Goal: Register for event/course

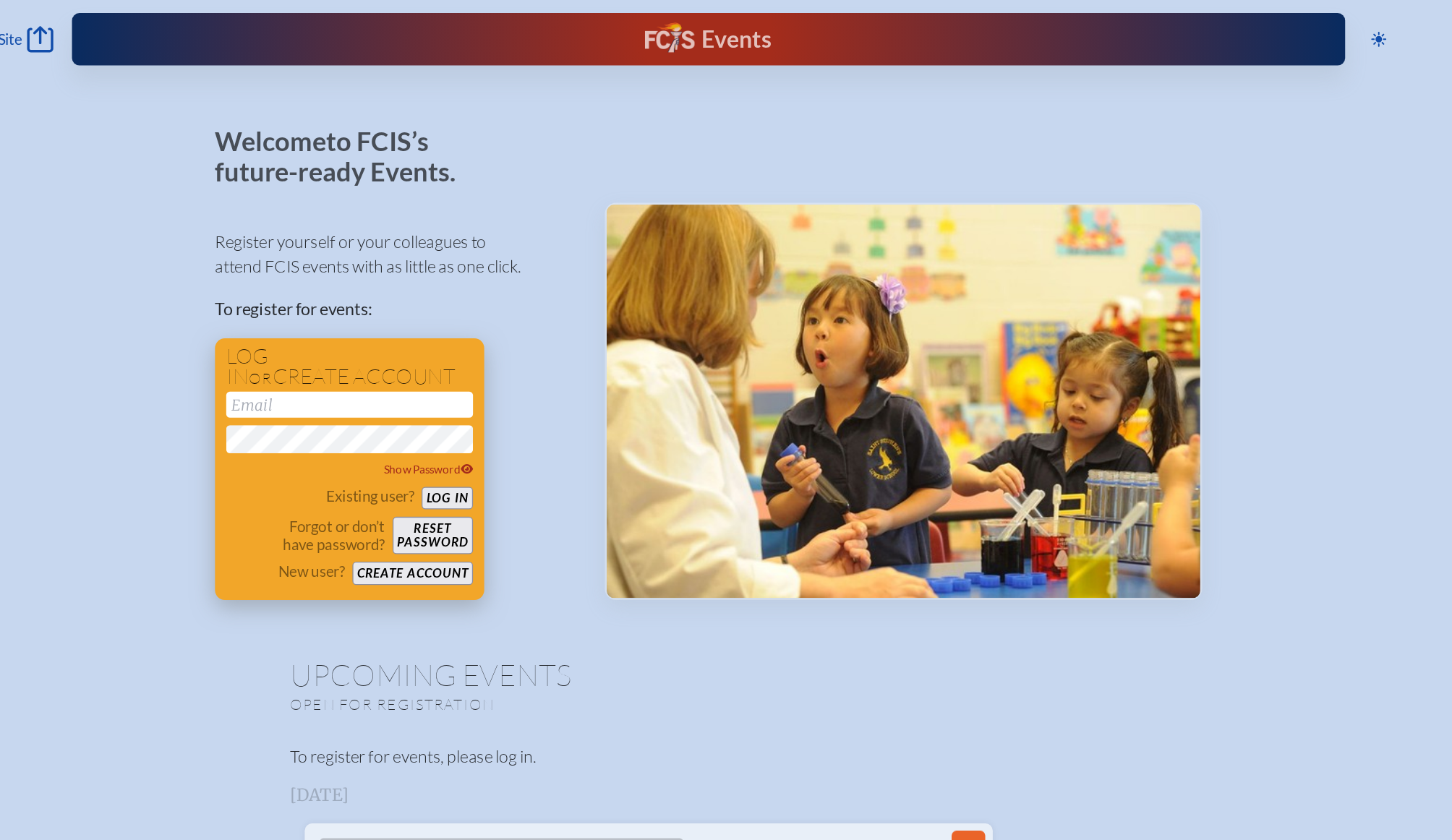
type input "[EMAIL_ADDRESS][DOMAIN_NAME]"
click at [523, 387] on button "Log in" at bounding box center [524, 385] width 40 height 18
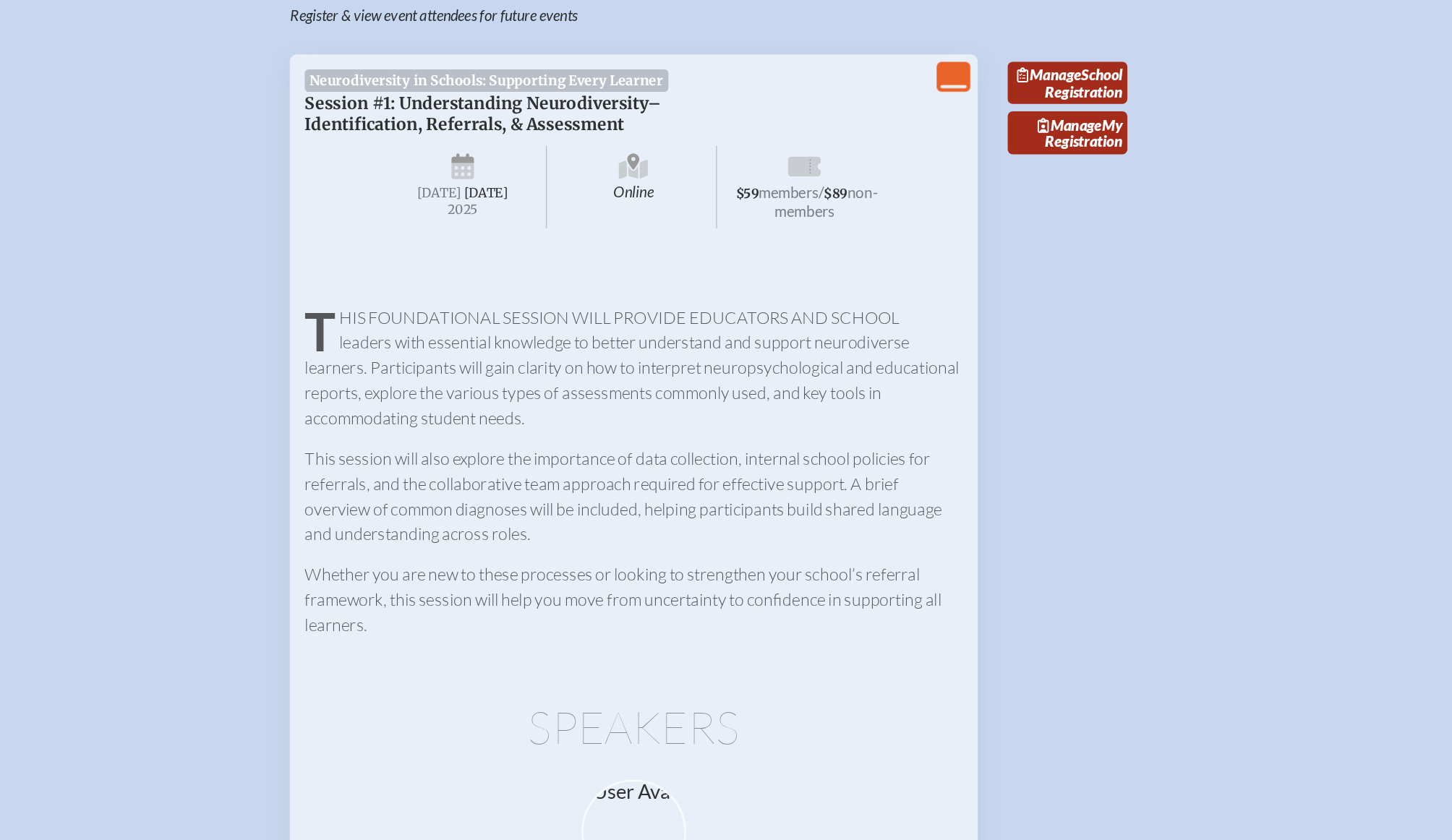
scroll to position [494, 0]
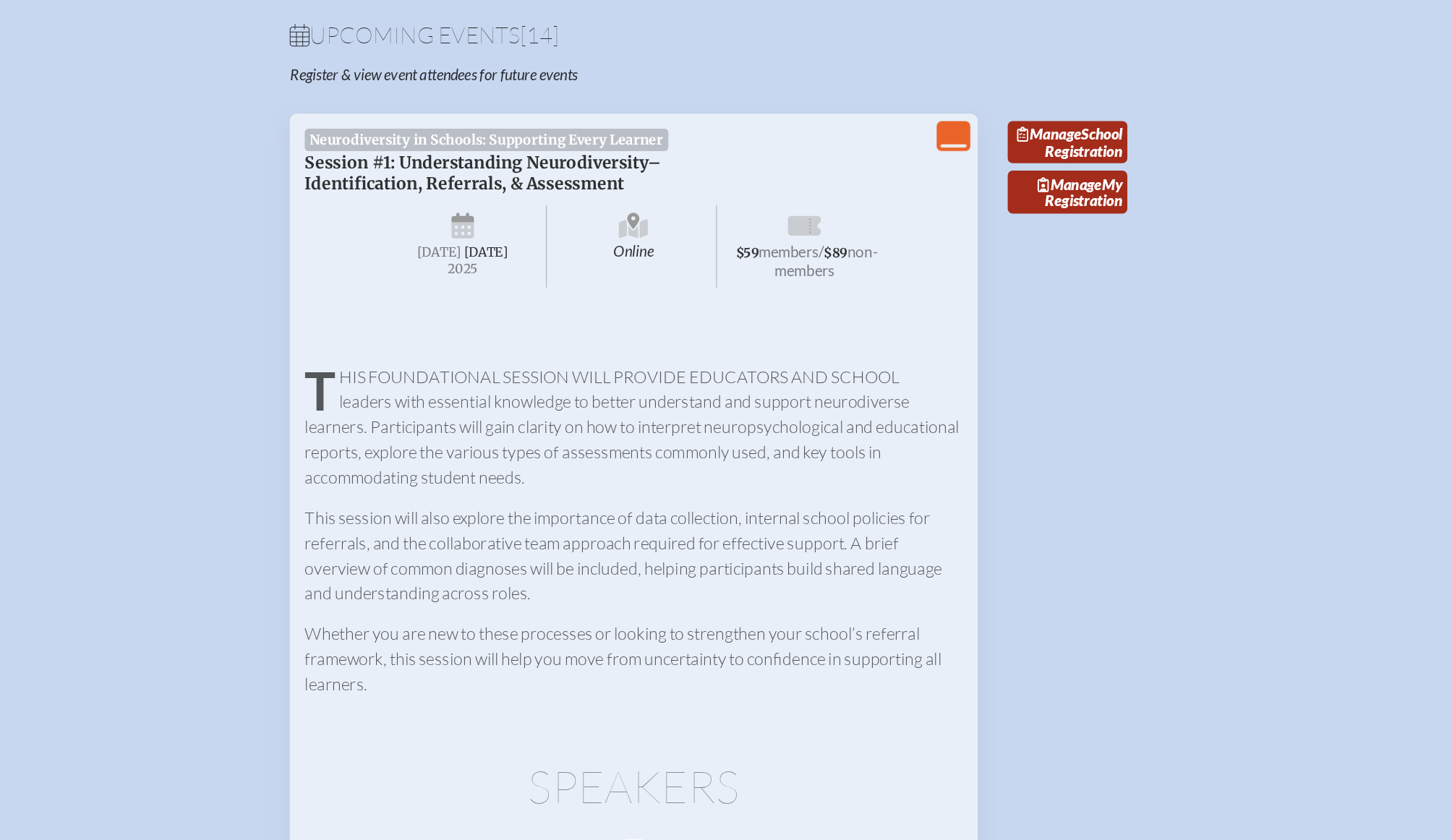
click at [909, 114] on icon "View Less" at bounding box center [916, 106] width 21 height 21
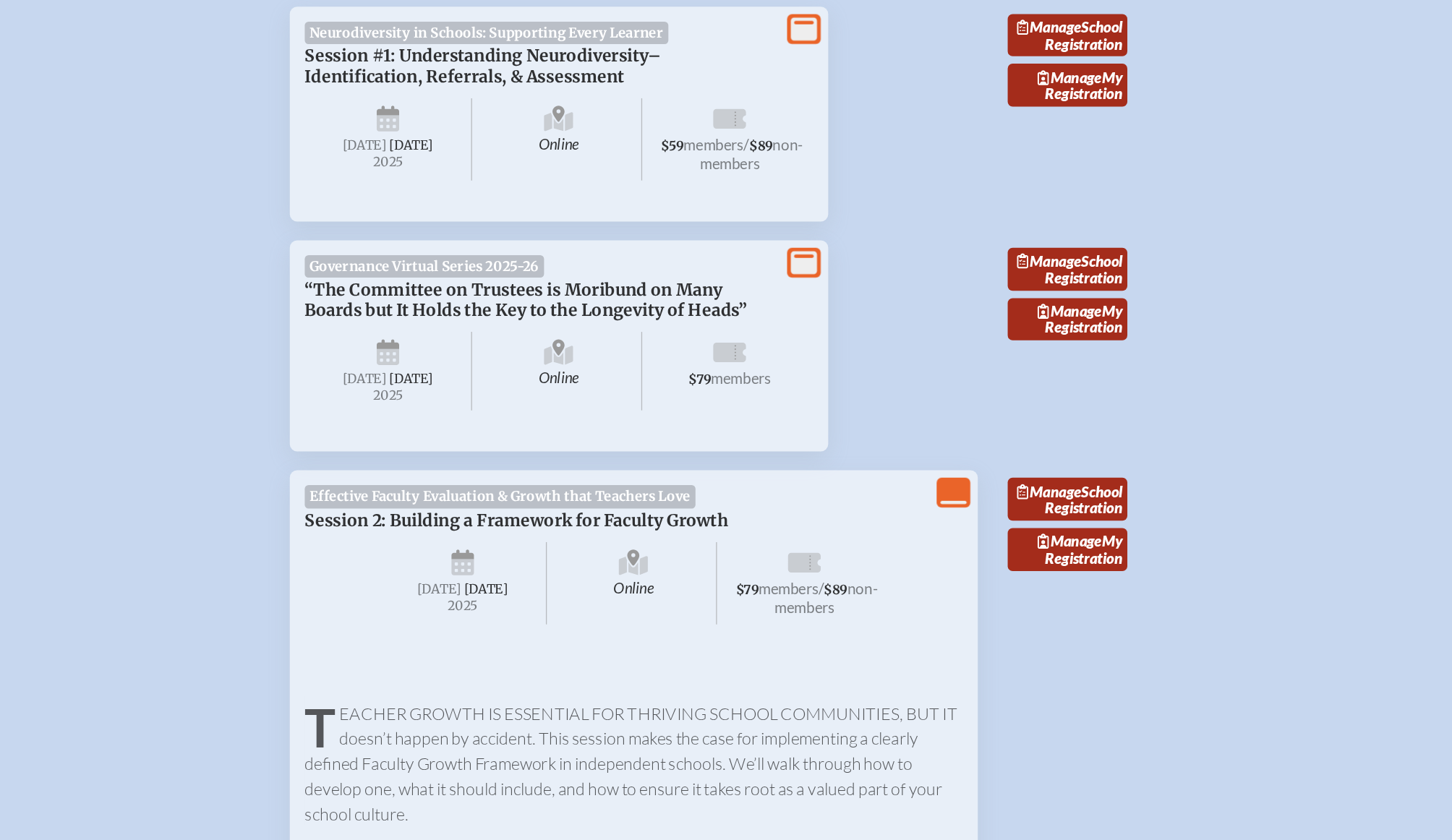
click at [801, 115] on icon at bounding box center [800, 105] width 21 height 18
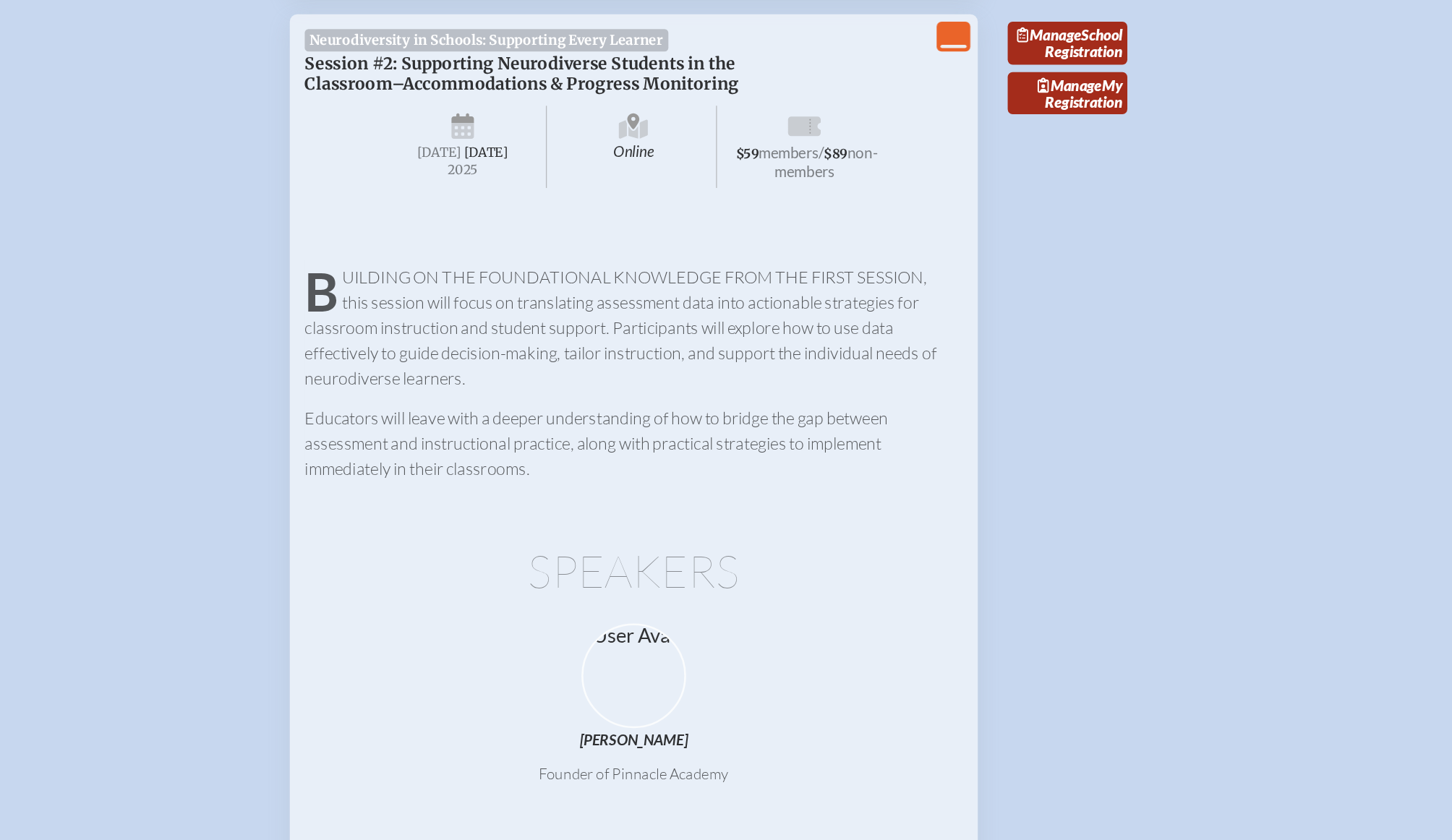
scroll to position [2708, 0]
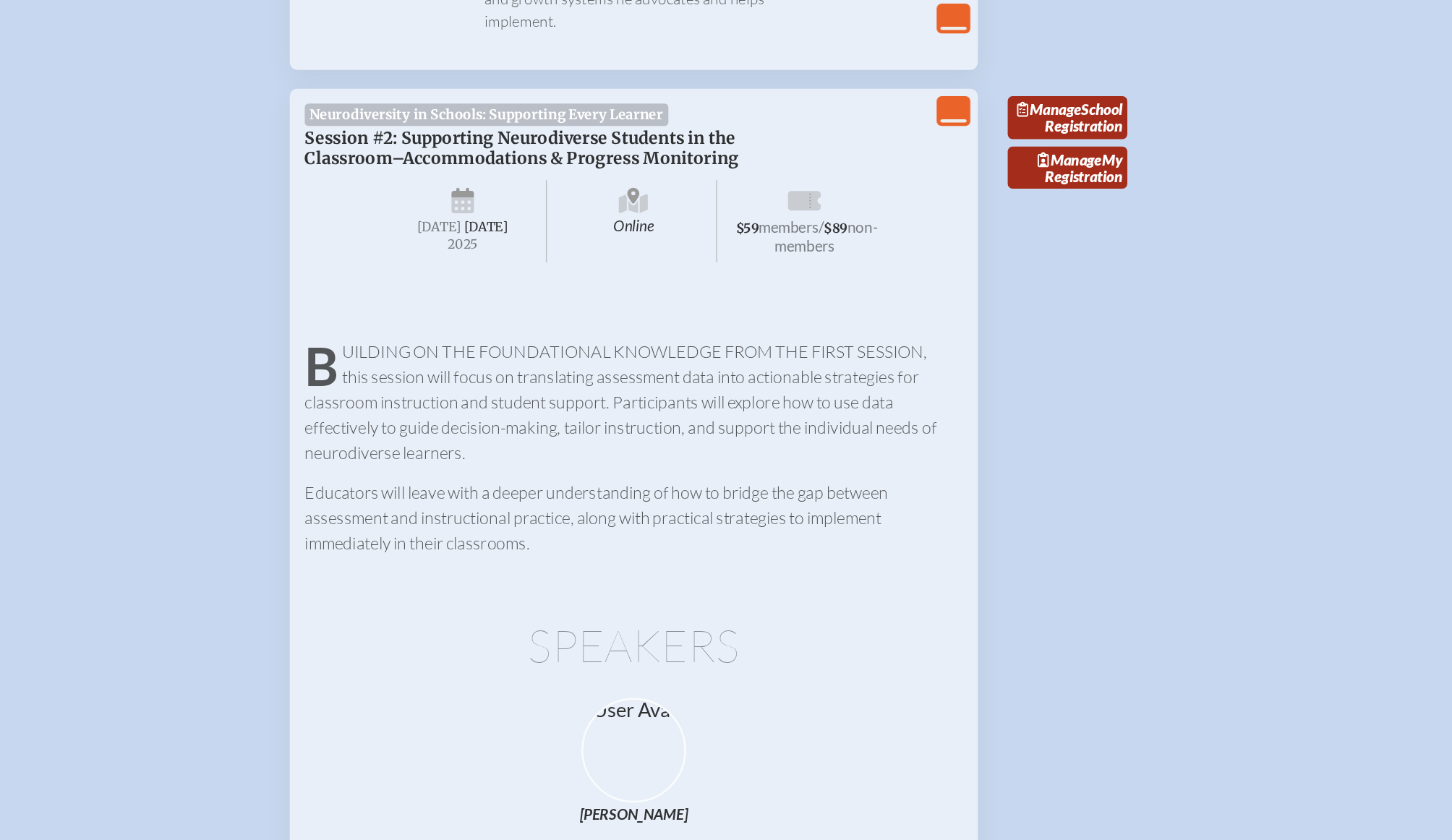
click at [914, 77] on icon "View Less" at bounding box center [916, 87] width 21 height 21
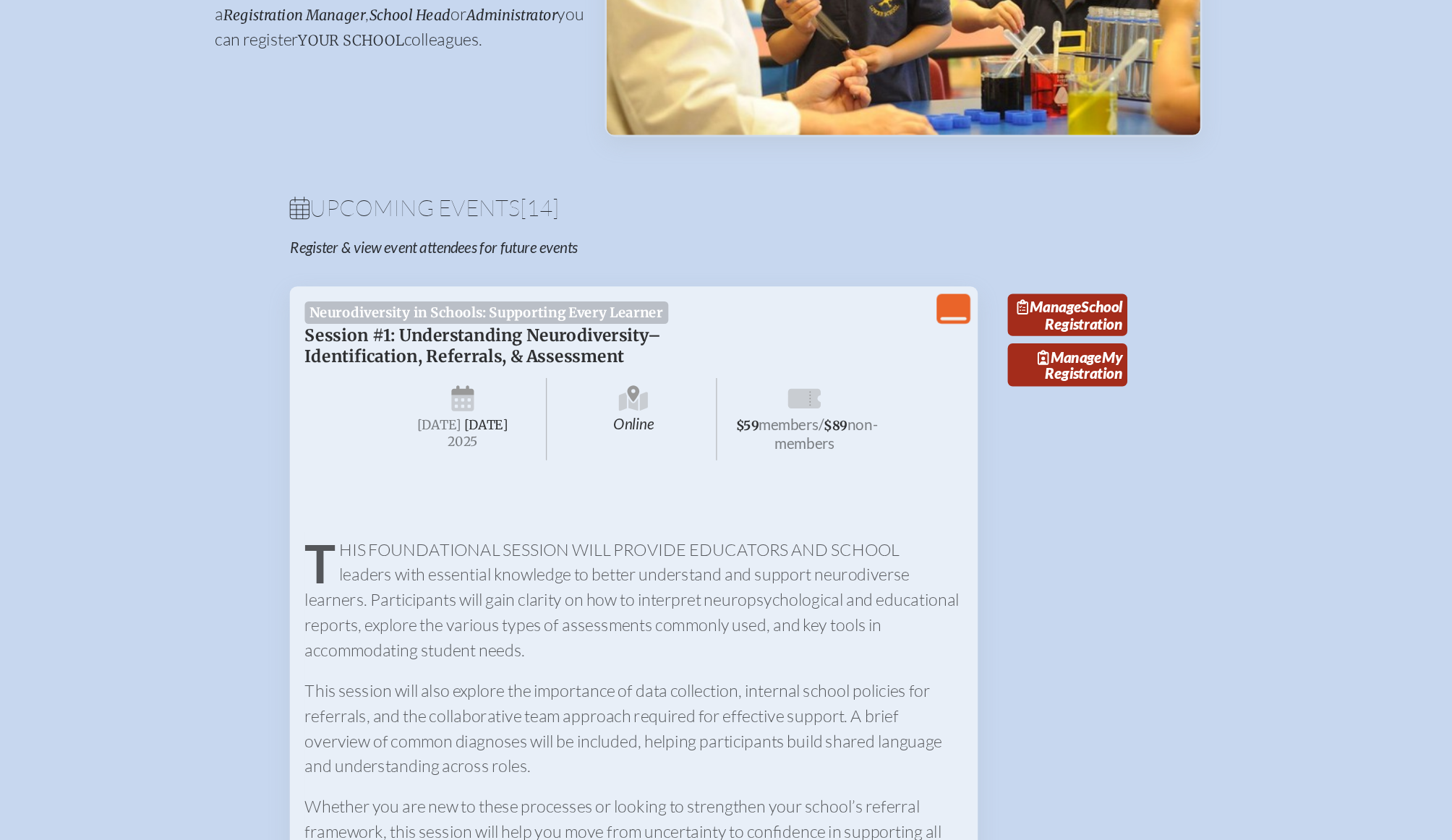
scroll to position [173, 0]
click at [913, 436] on icon at bounding box center [916, 435] width 21 height 3
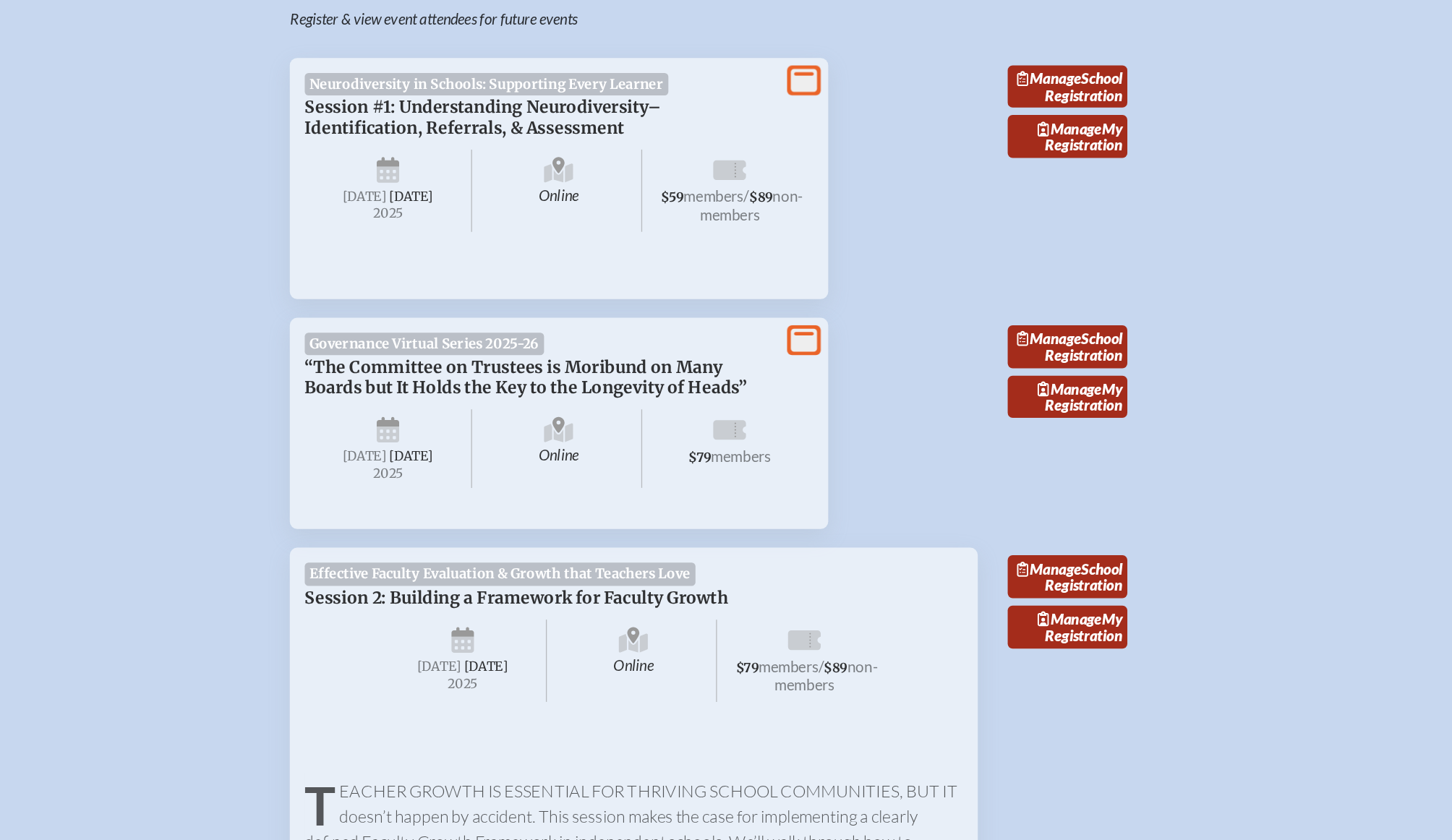
scroll to position [388, 0]
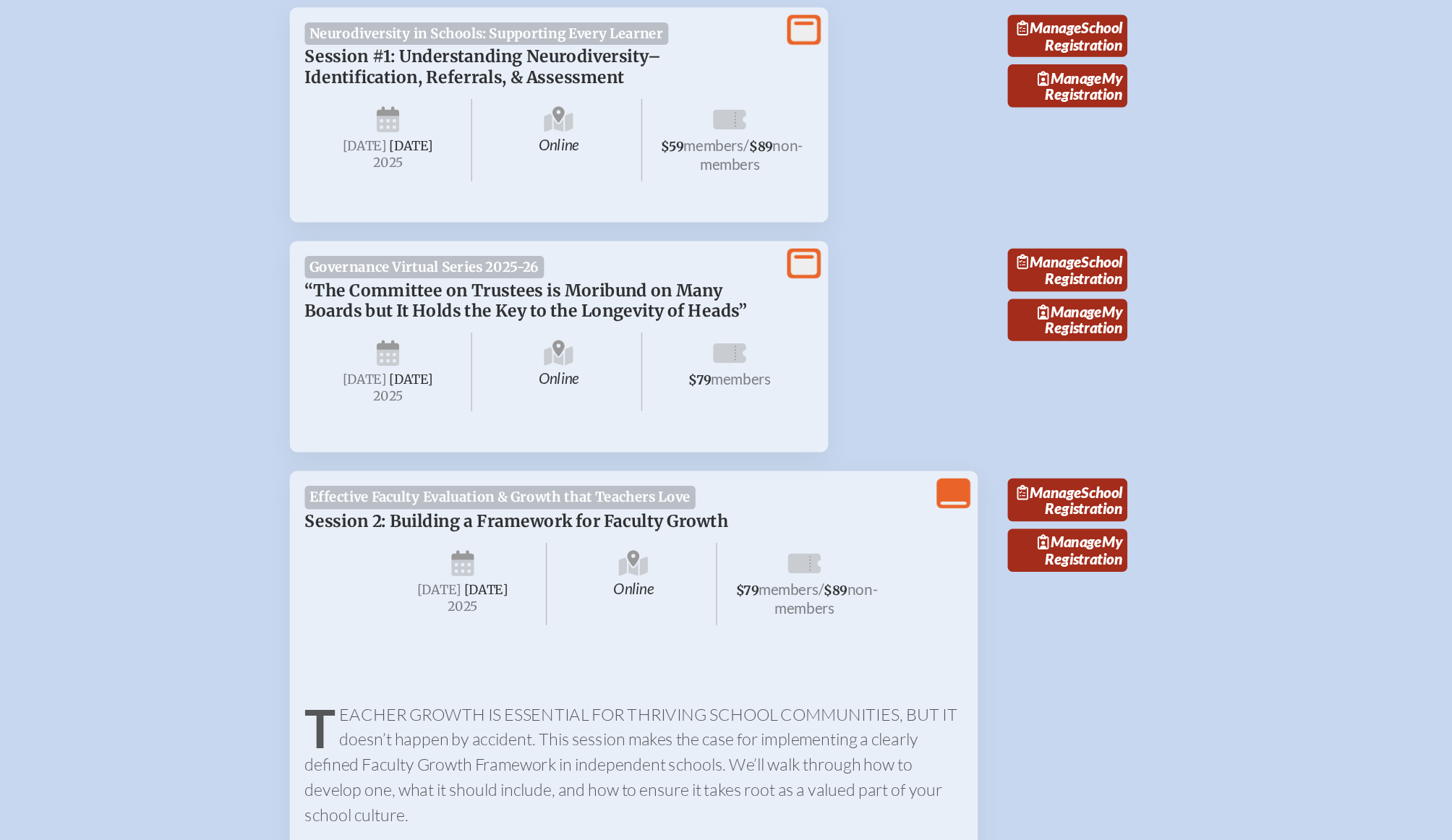
click at [920, 582] on icon "View Less" at bounding box center [916, 572] width 21 height 21
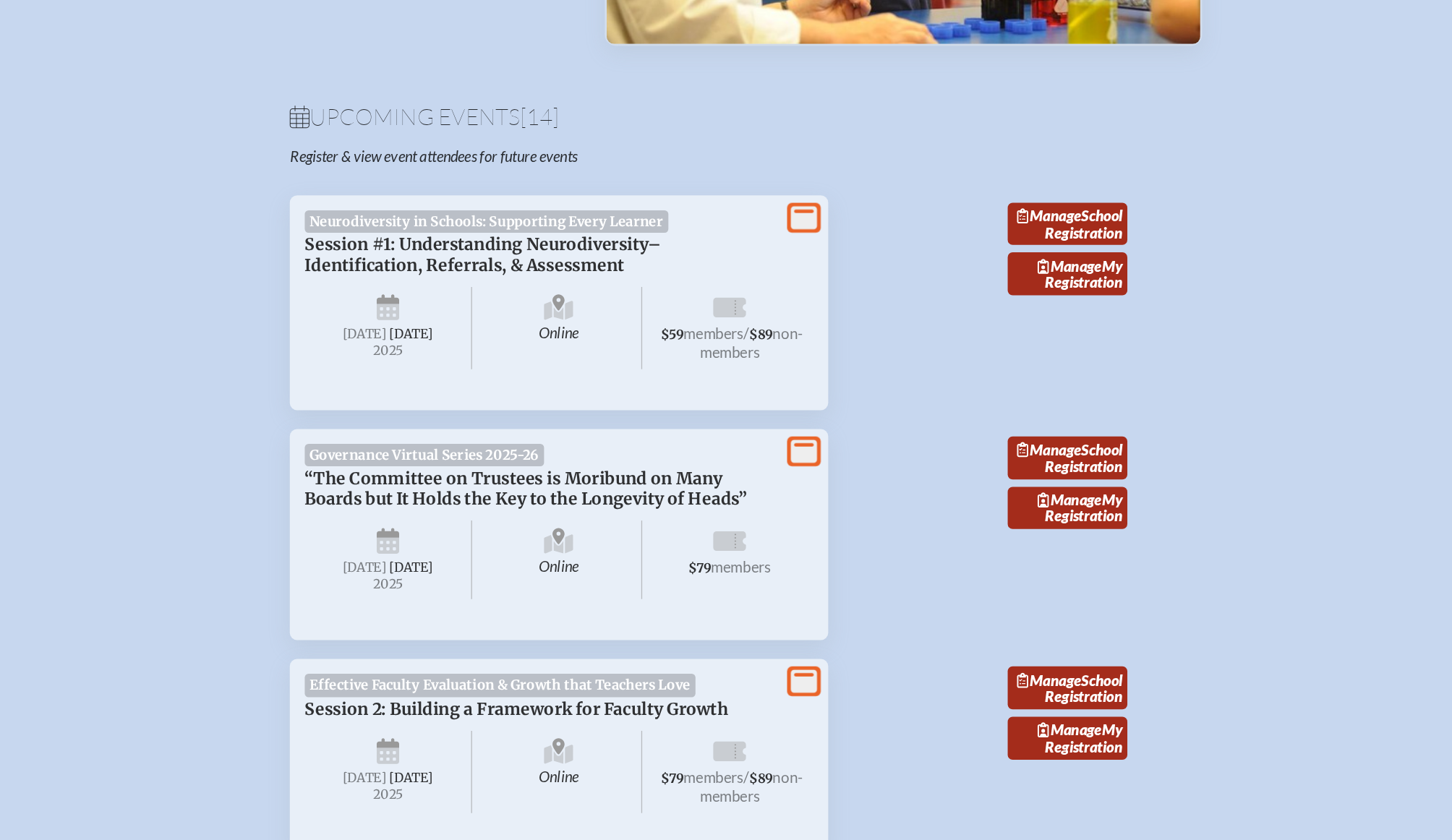
scroll to position [253, 0]
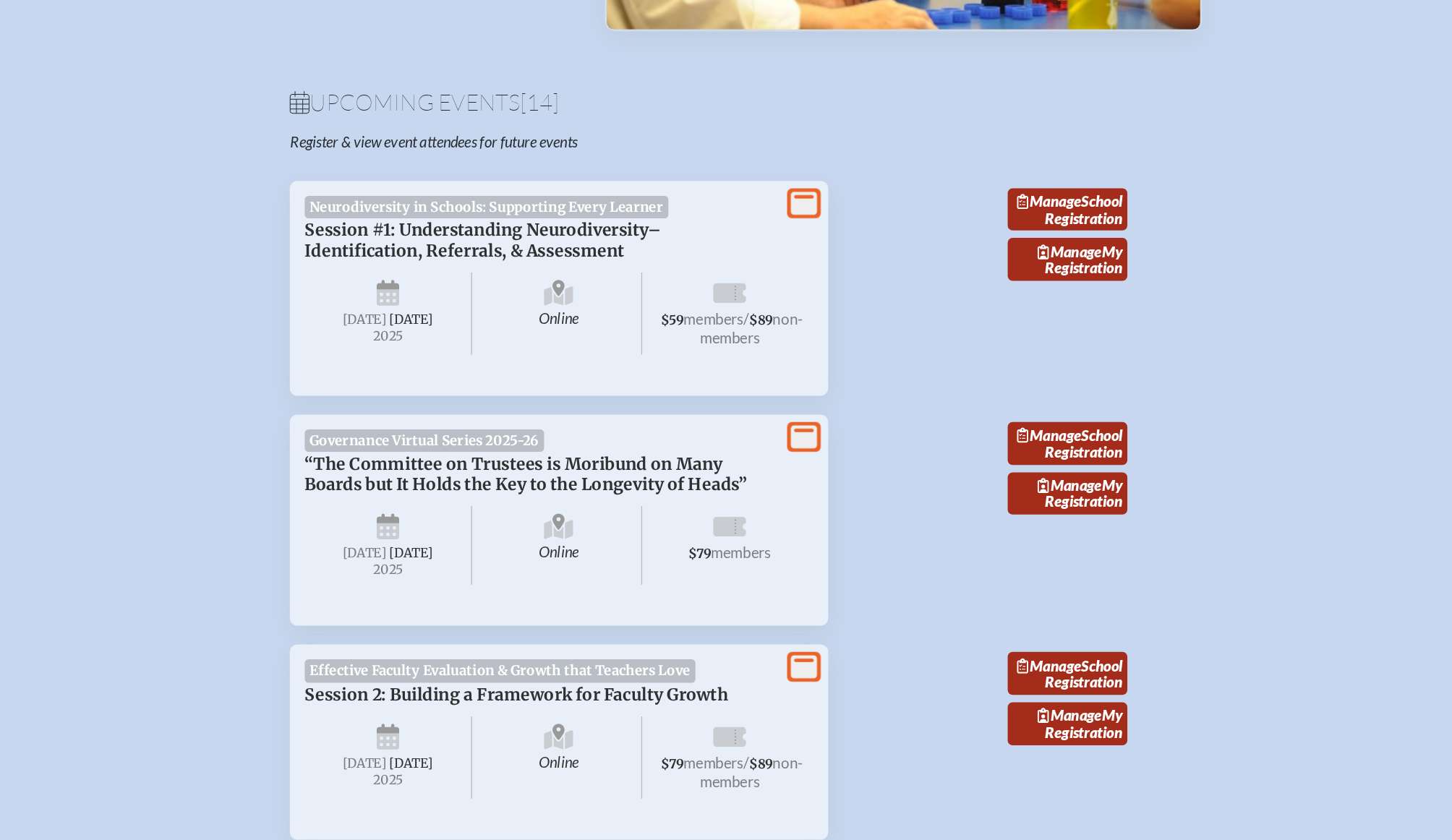
click at [512, 393] on span "Session #1: Understanding Neurodiversity–Identification, Referrals, & Assessment" at bounding box center [551, 377] width 275 height 32
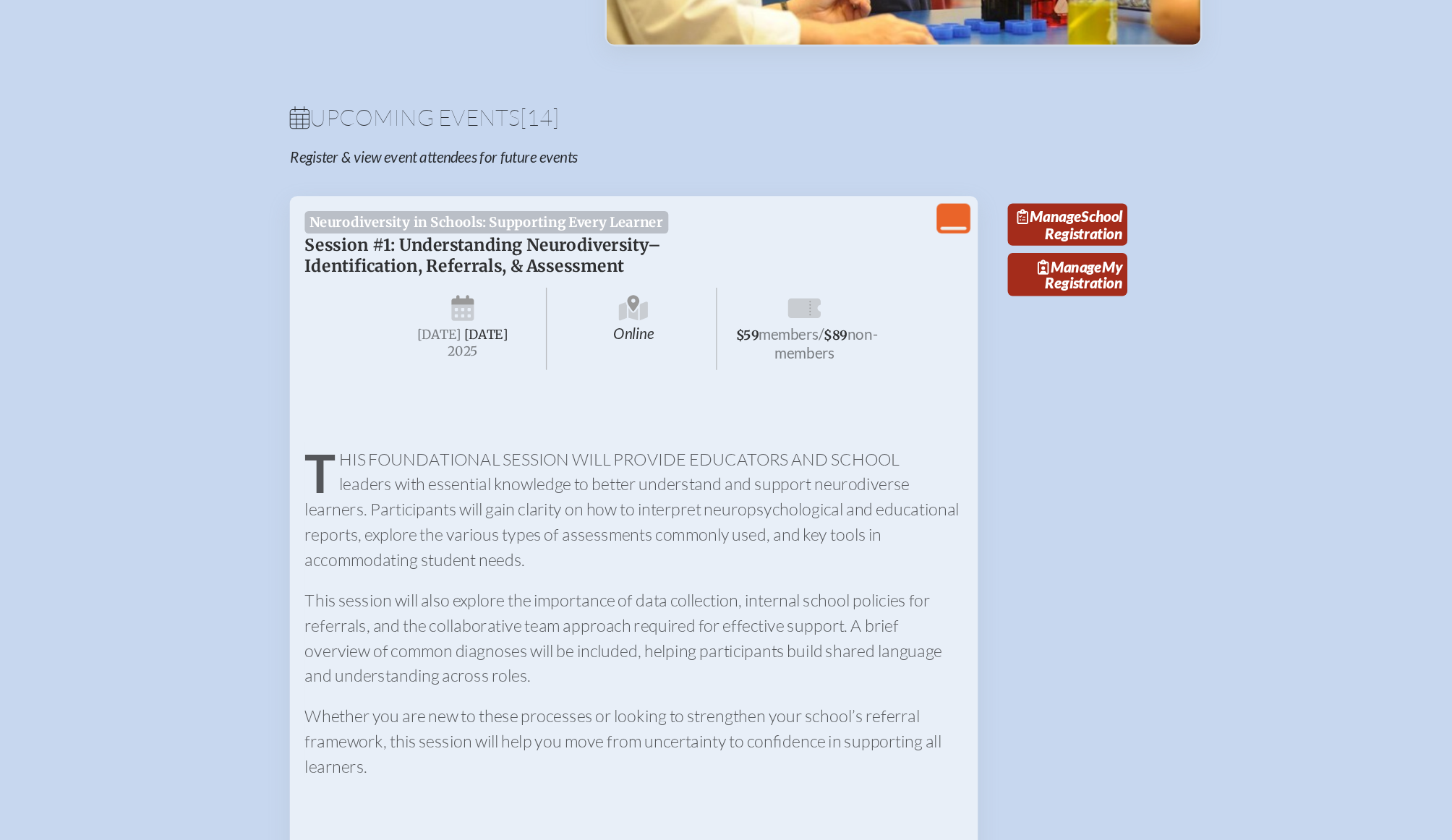
scroll to position [415, 0]
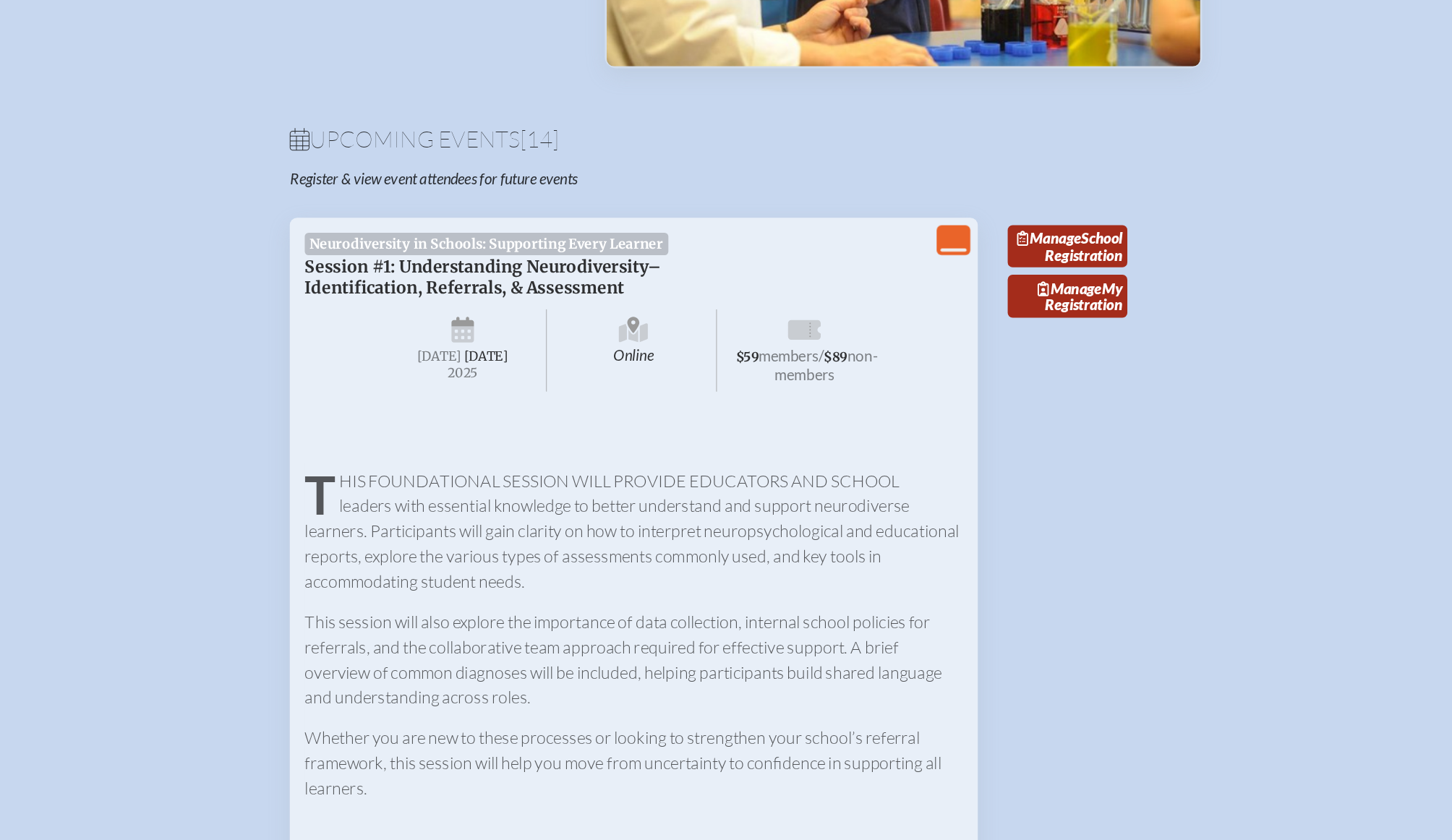
click at [777, 343] on div "View Less Neurodiversity in Schools: Supporting Every Learner Session #1: Under…" at bounding box center [668, 612] width 532 height 887
click at [786, 270] on span "$59 members / $89 non-members" at bounding box center [800, 271] width 129 height 63
click at [535, 280] on span "[DATE]" at bounding box center [517, 275] width 34 height 12
click at [540, 205] on span "Session #1: Understanding Neurodiversity–Identification, Referrals, & Assessment" at bounding box center [551, 215] width 275 height 32
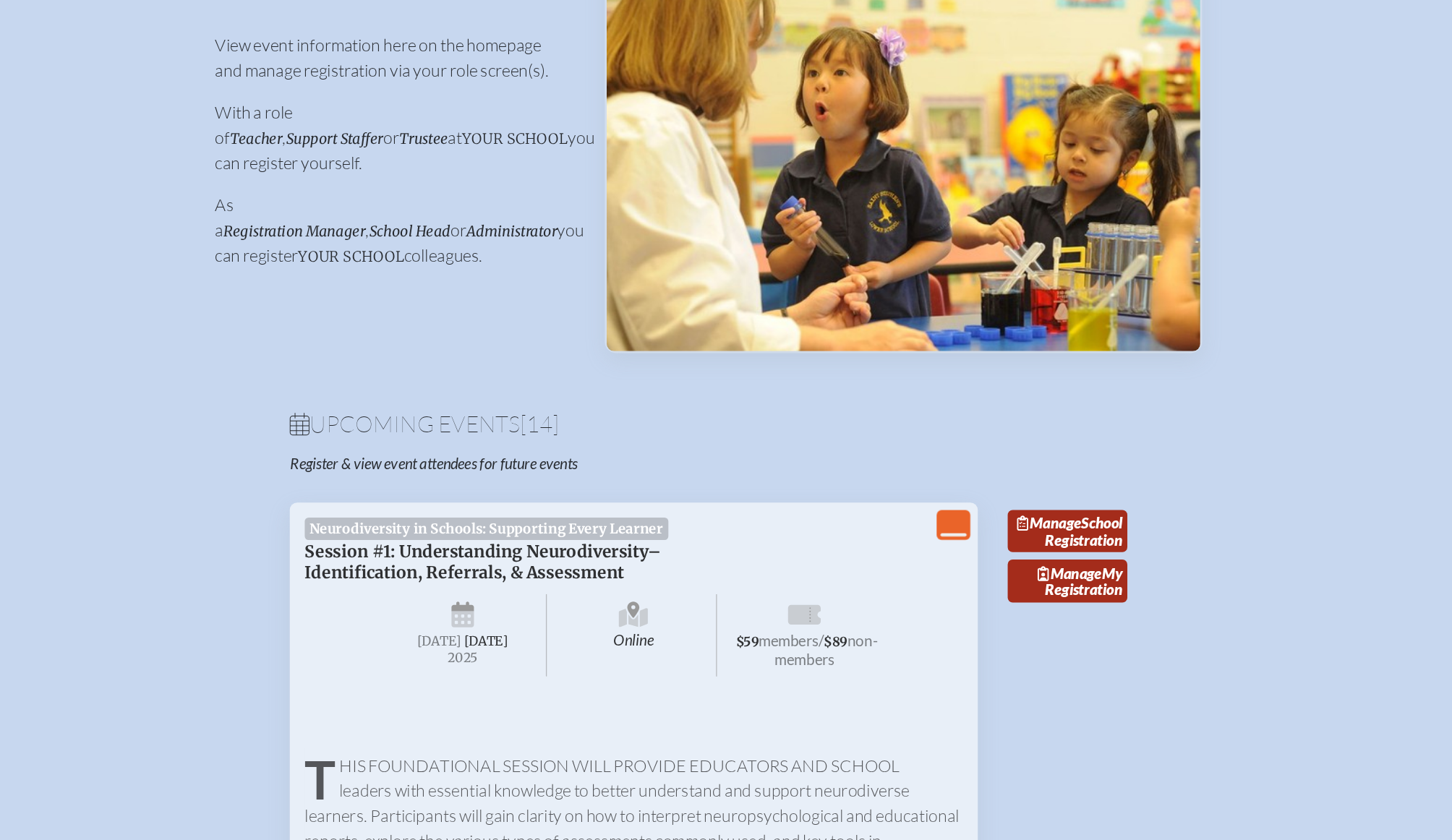
scroll to position [0, 0]
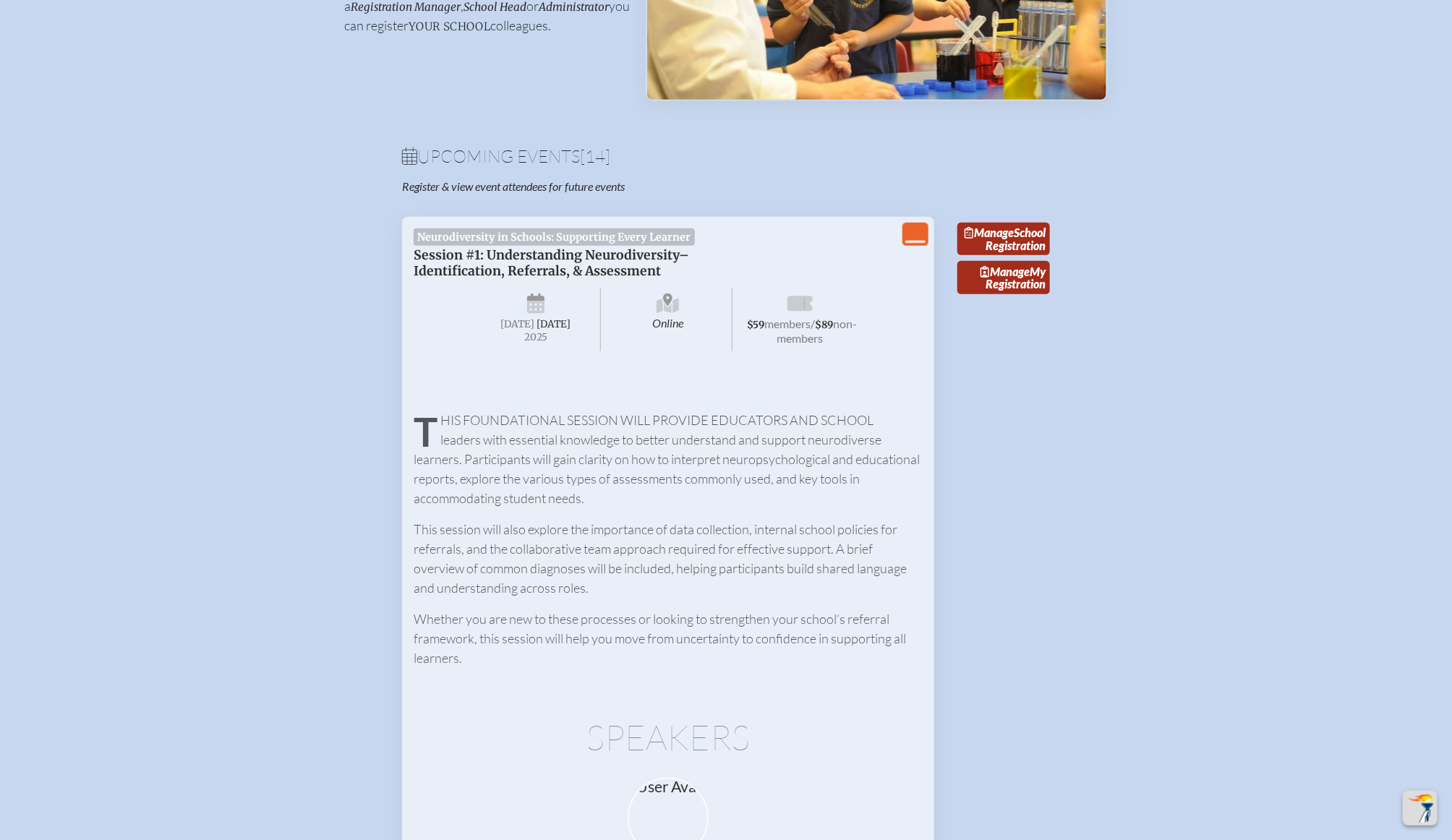
click at [916, 236] on icon "View Less" at bounding box center [916, 235] width 21 height 21
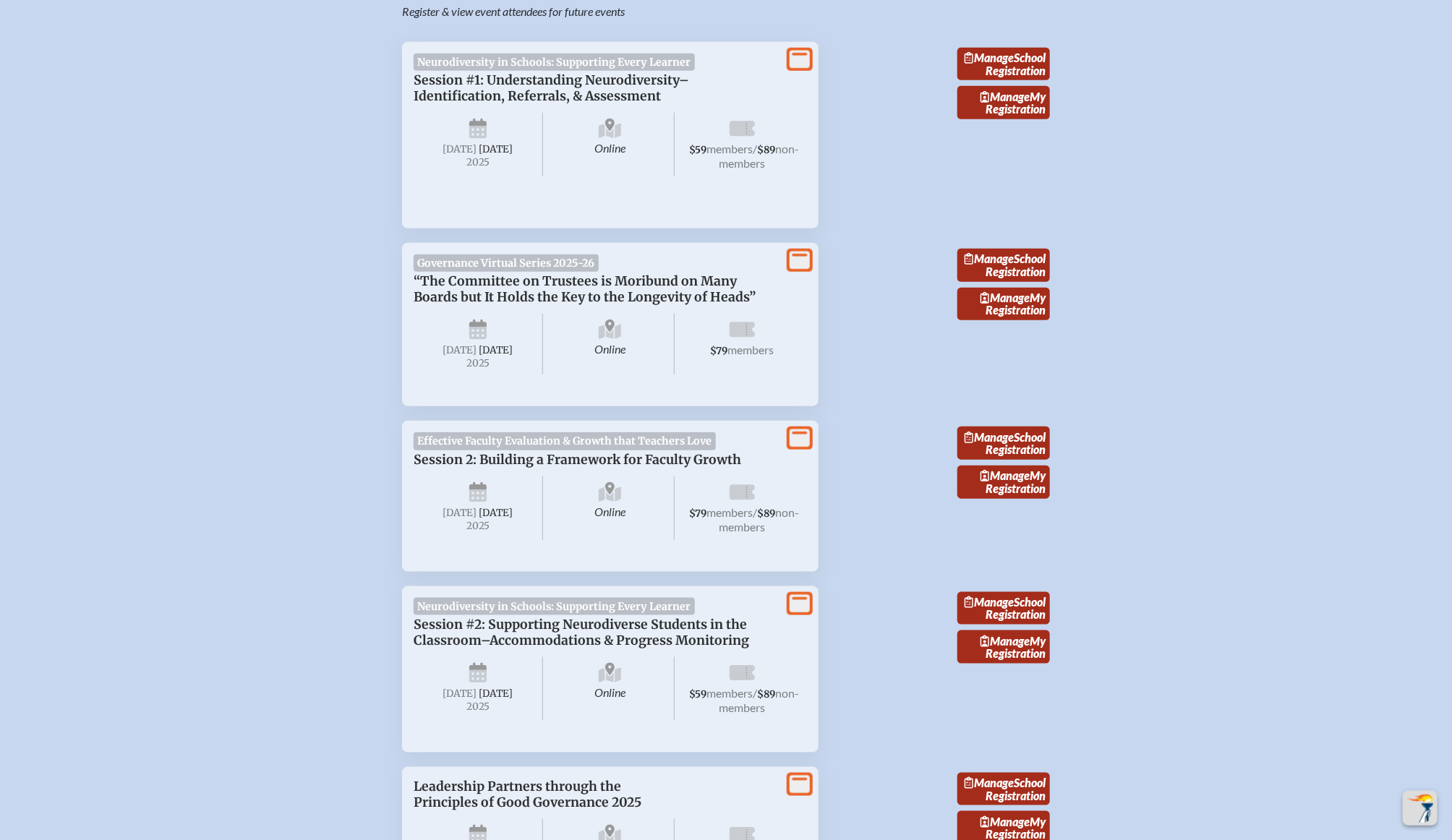
scroll to position [578, 0]
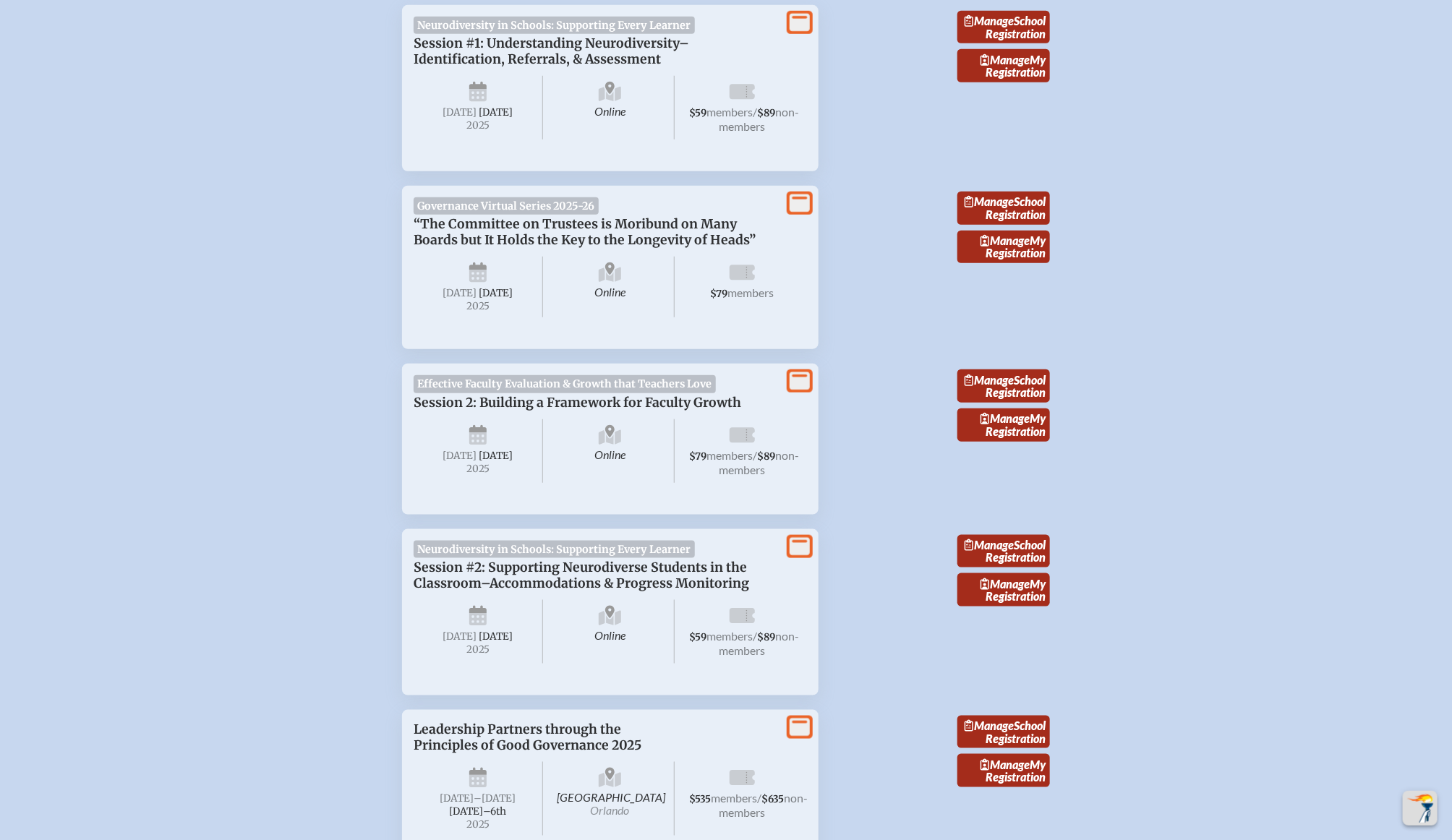
click at [794, 21] on icon at bounding box center [800, 21] width 21 height 18
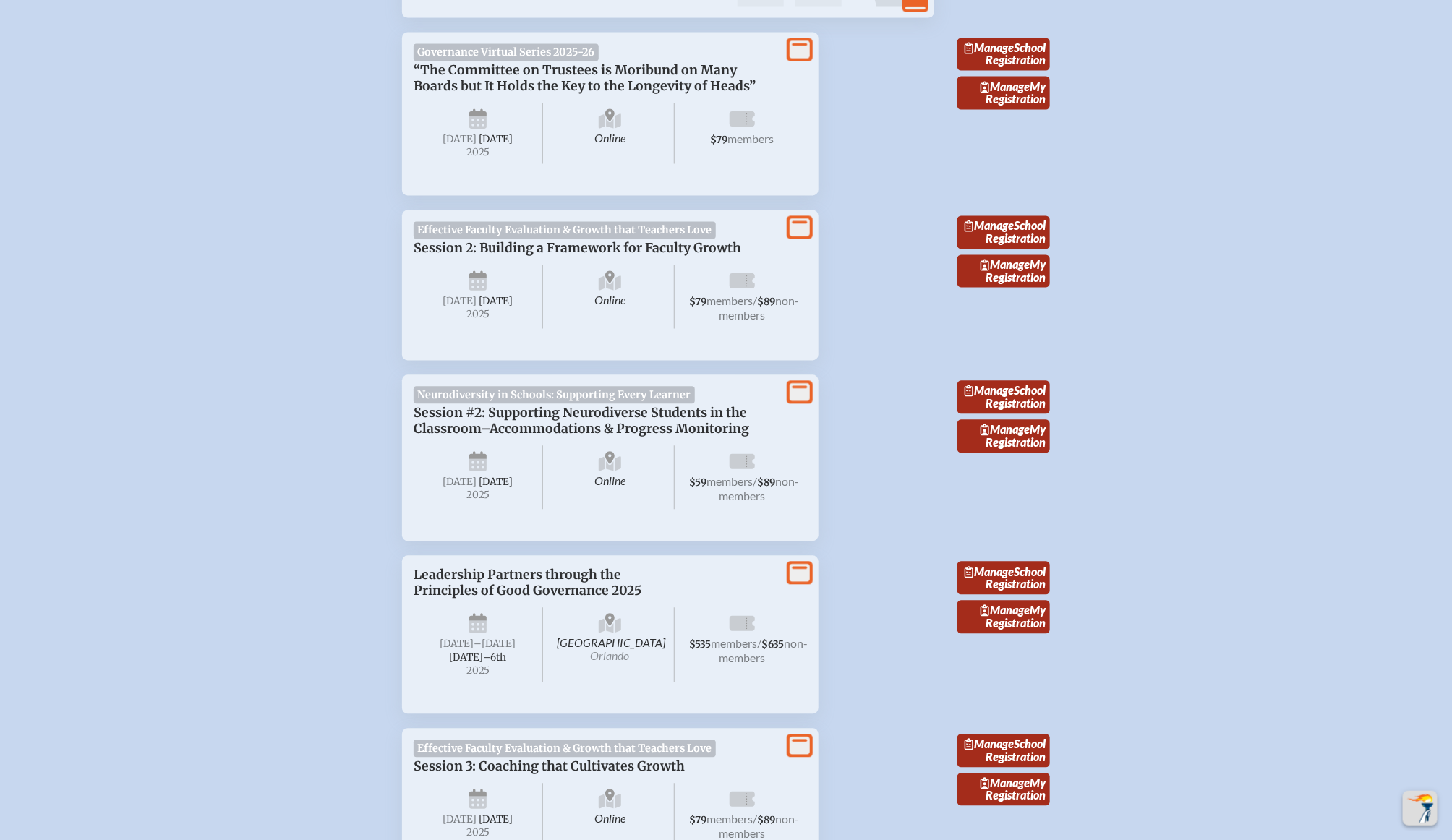
scroll to position [1548, 0]
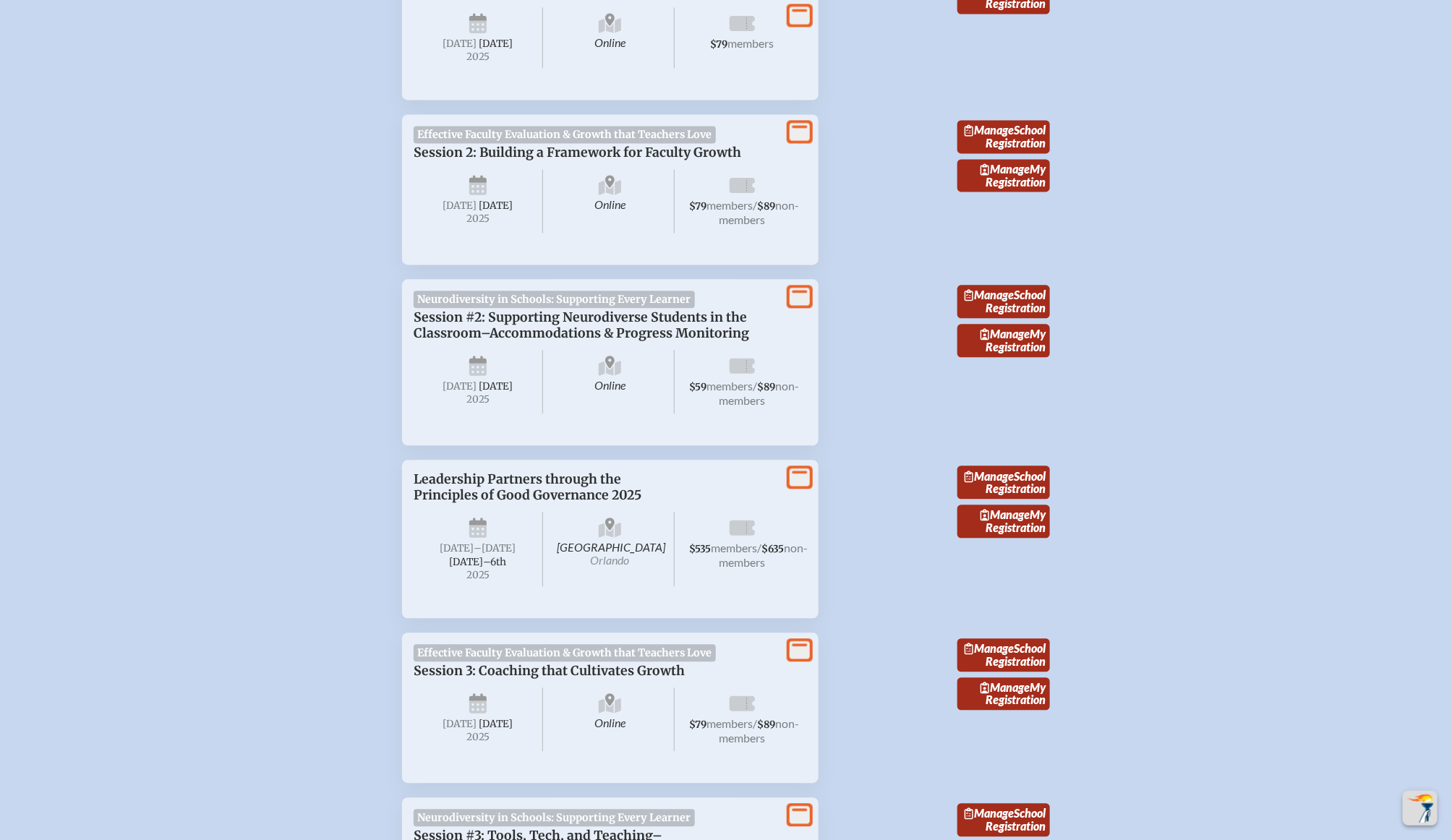
click at [799, 306] on icon at bounding box center [800, 297] width 21 height 18
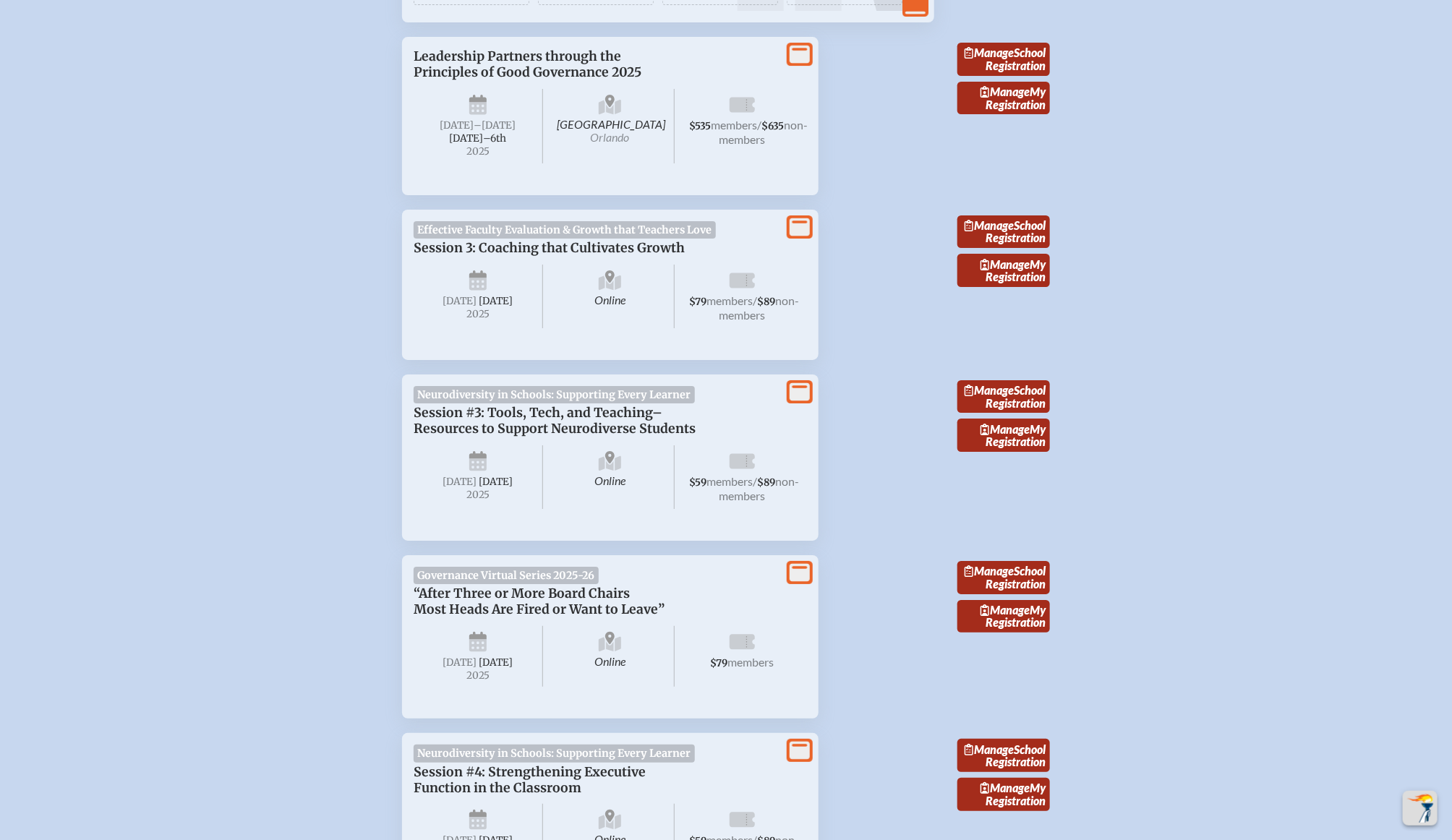
scroll to position [2645, 0]
click at [797, 398] on icon at bounding box center [800, 389] width 21 height 18
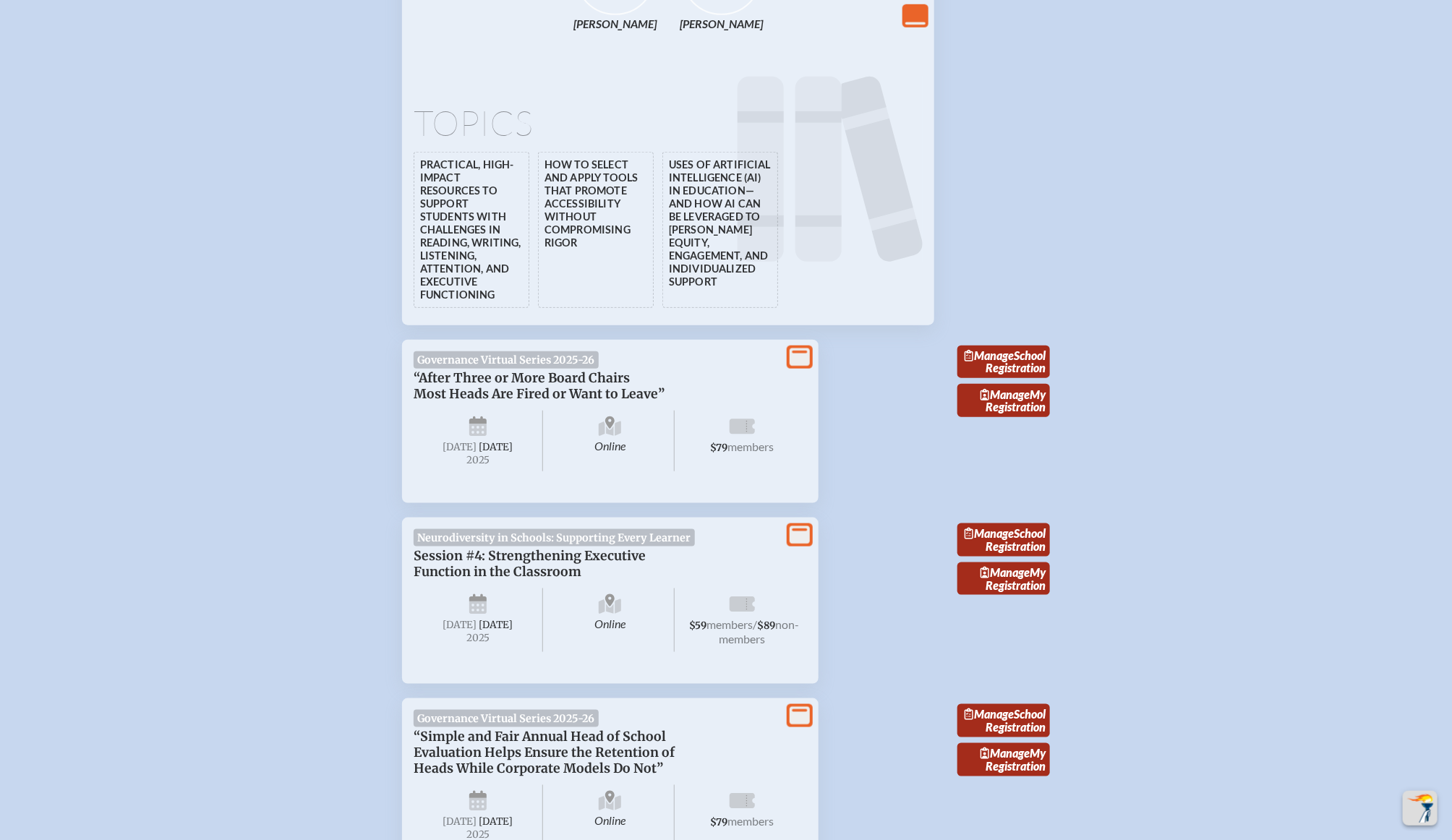
scroll to position [3782, 0]
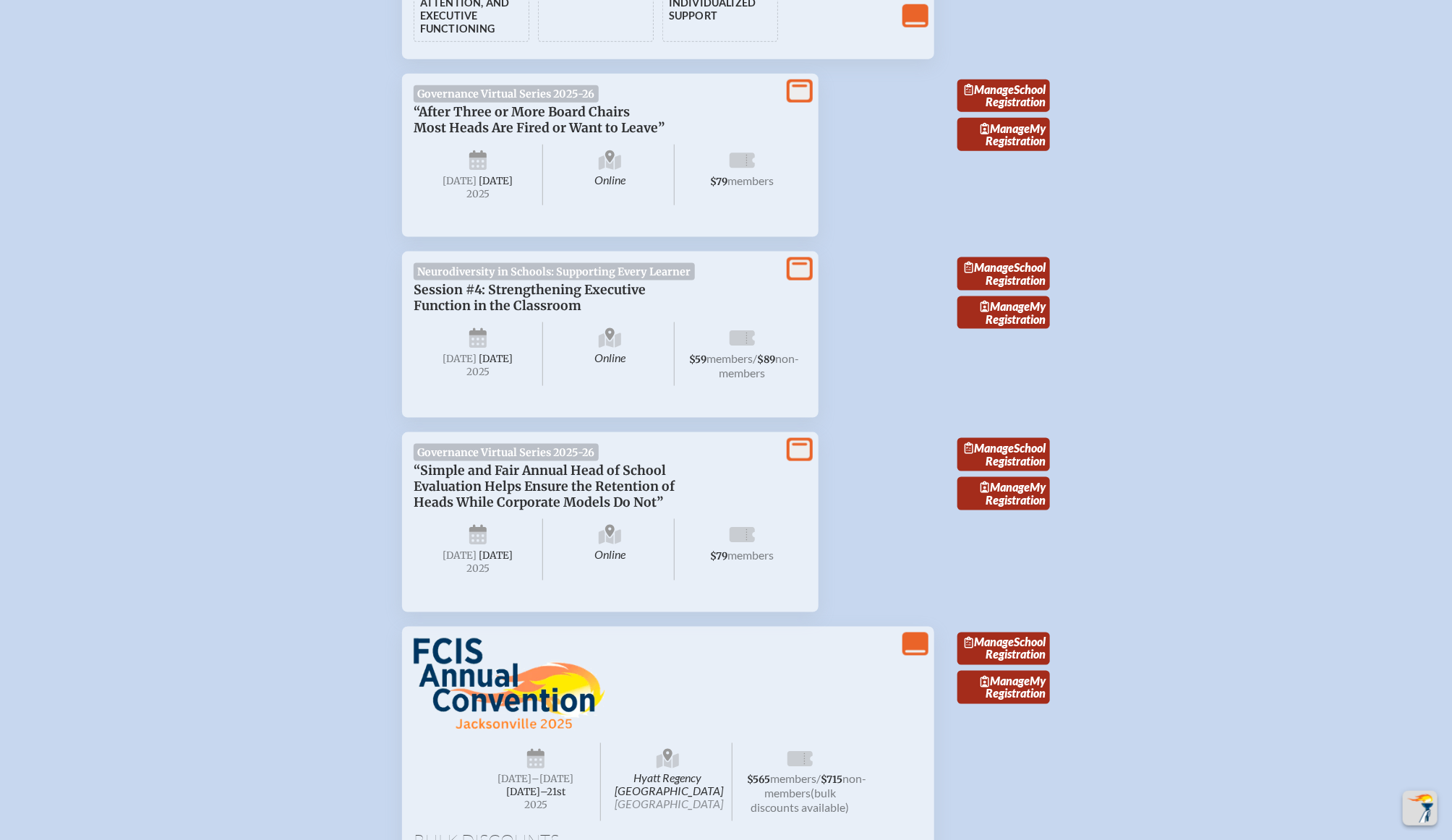
click at [801, 278] on icon at bounding box center [800, 269] width 21 height 18
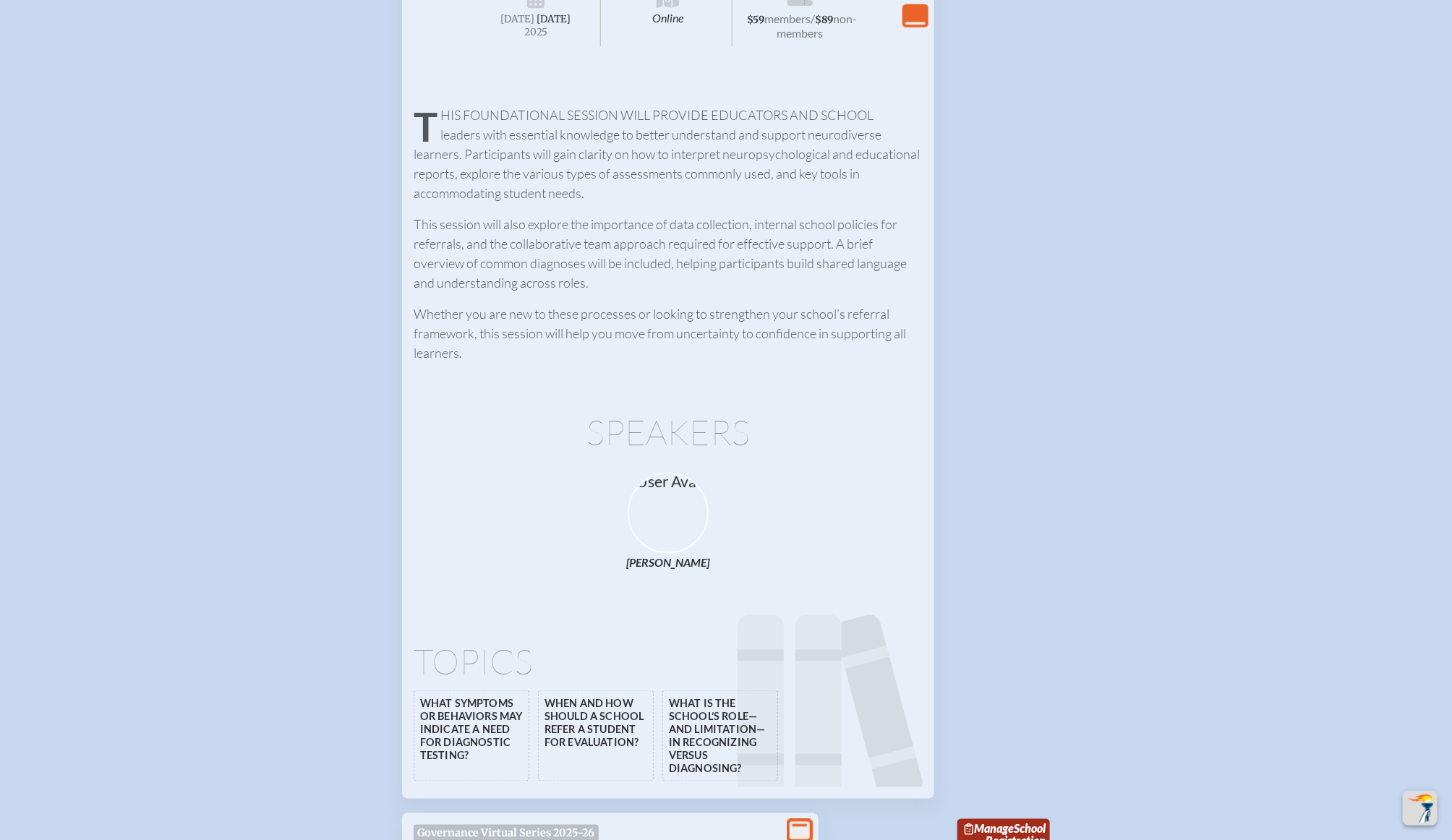
scroll to position [0, 0]
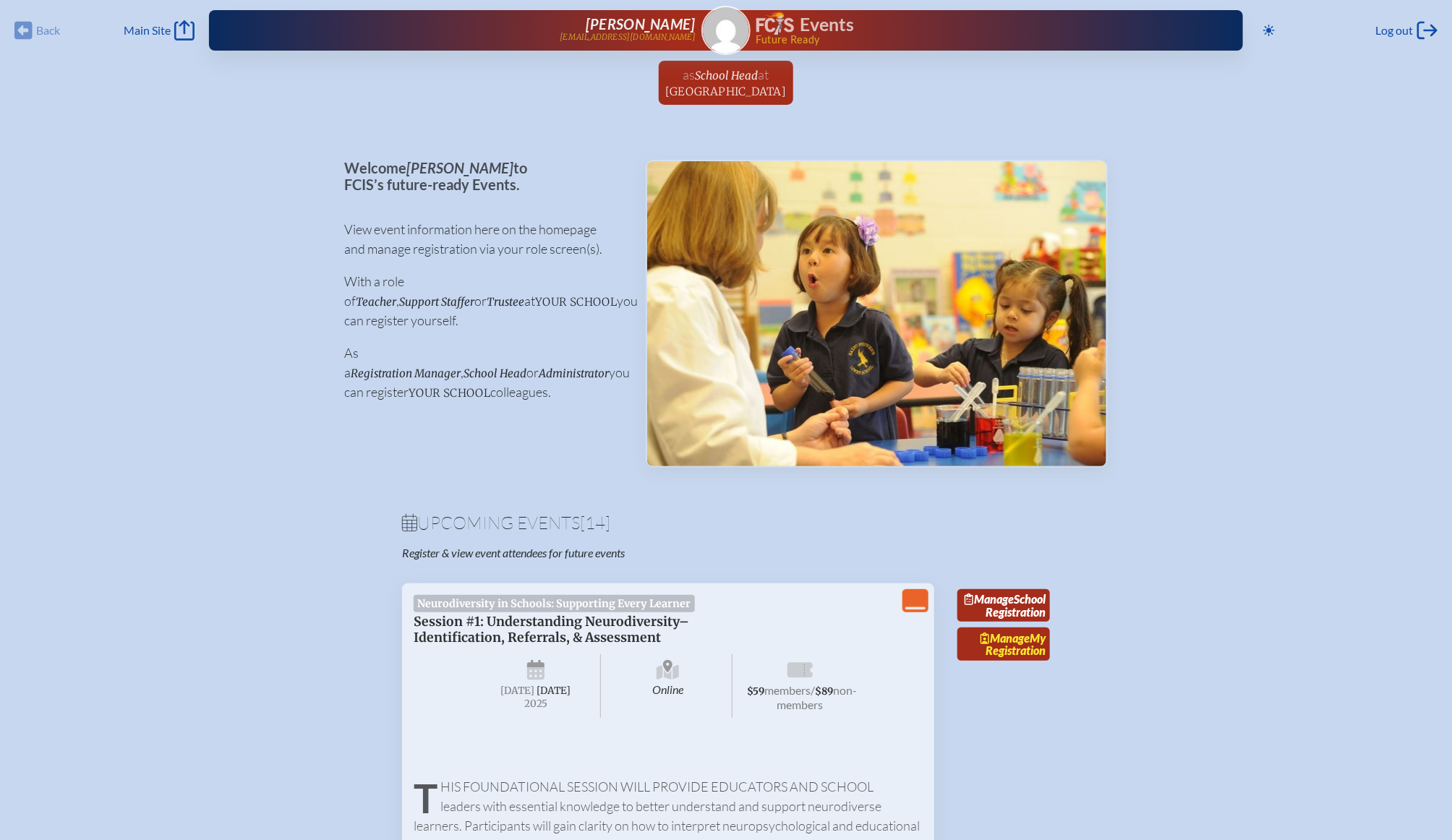
click at [986, 661] on link "Manage My Registration" at bounding box center [1004, 644] width 93 height 33
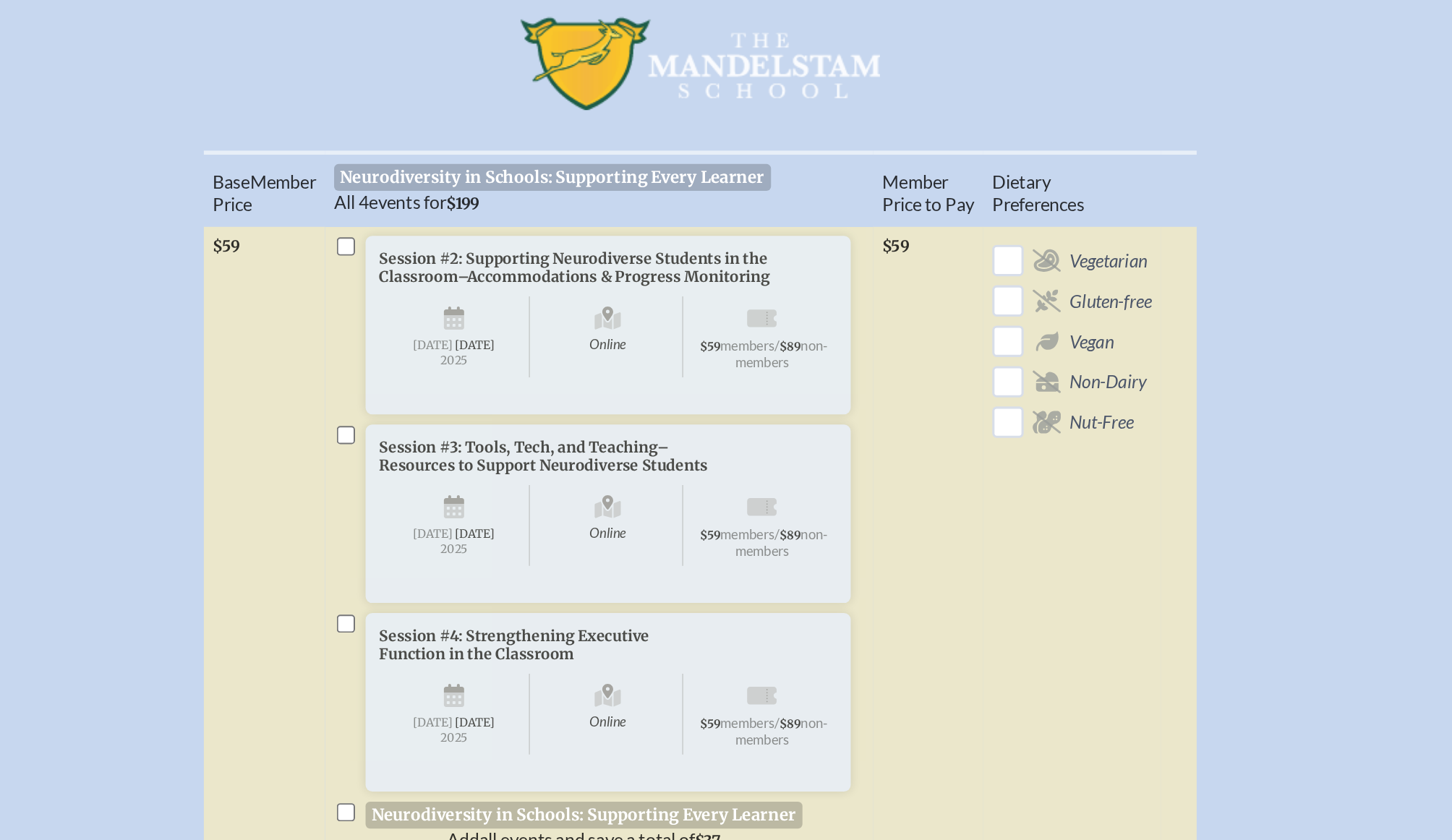
scroll to position [454, 0]
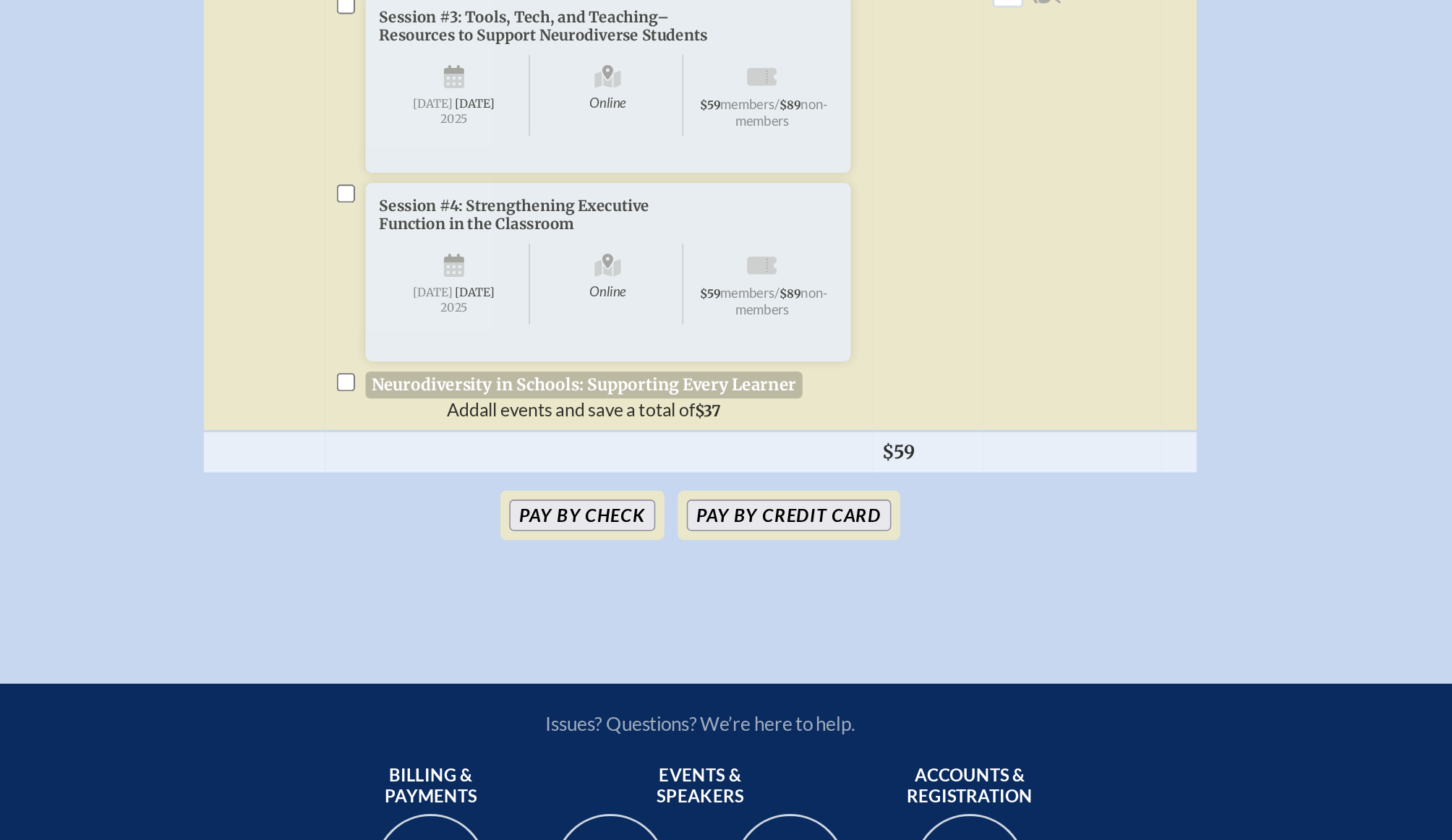
click at [501, 531] on input "checkbox" at bounding box center [497, 525] width 12 height 12
checkbox input "true"
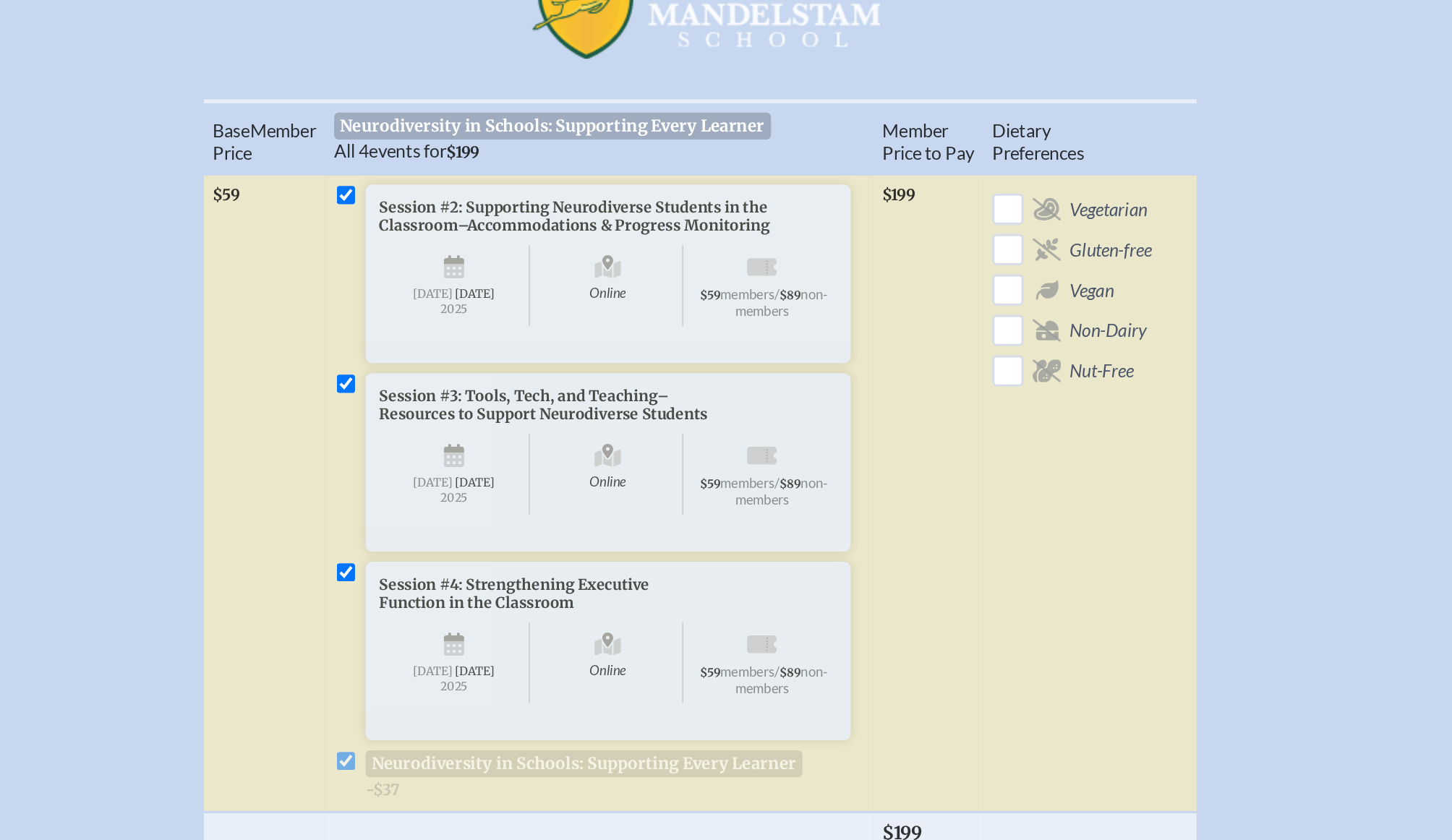
scroll to position [398, 0]
